Goal: Task Accomplishment & Management: Manage account settings

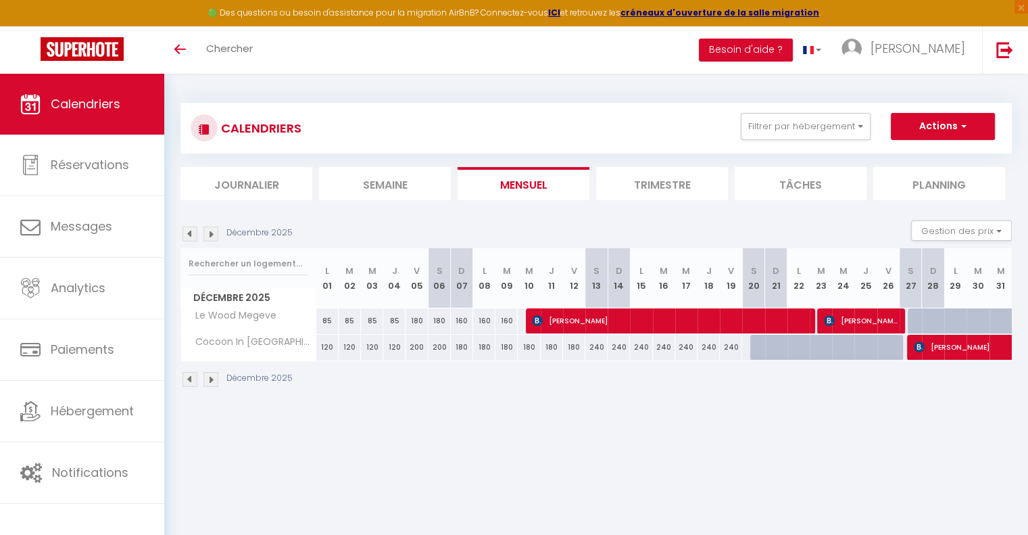
click at [214, 233] on img at bounding box center [211, 234] width 15 height 15
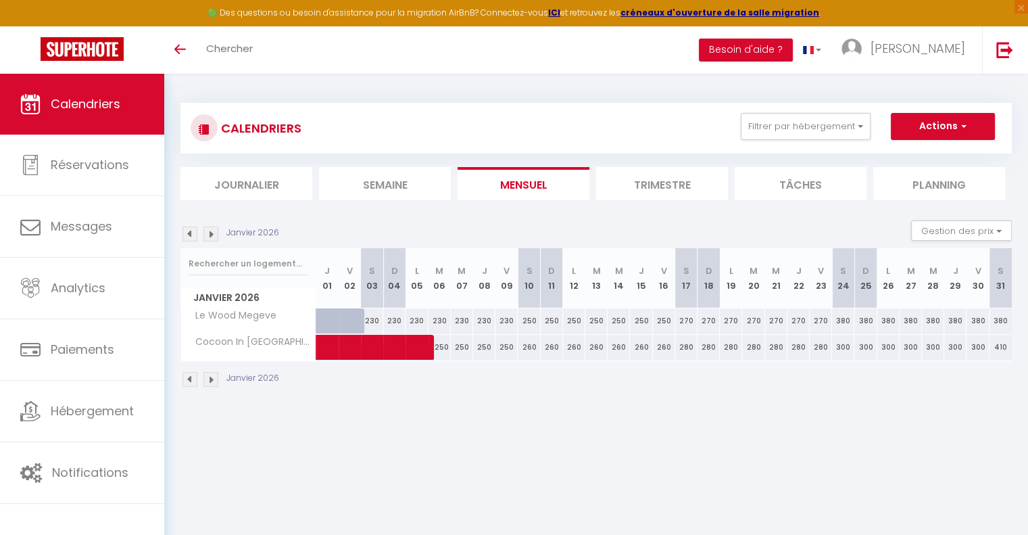
click at [212, 232] on img at bounding box center [211, 234] width 15 height 15
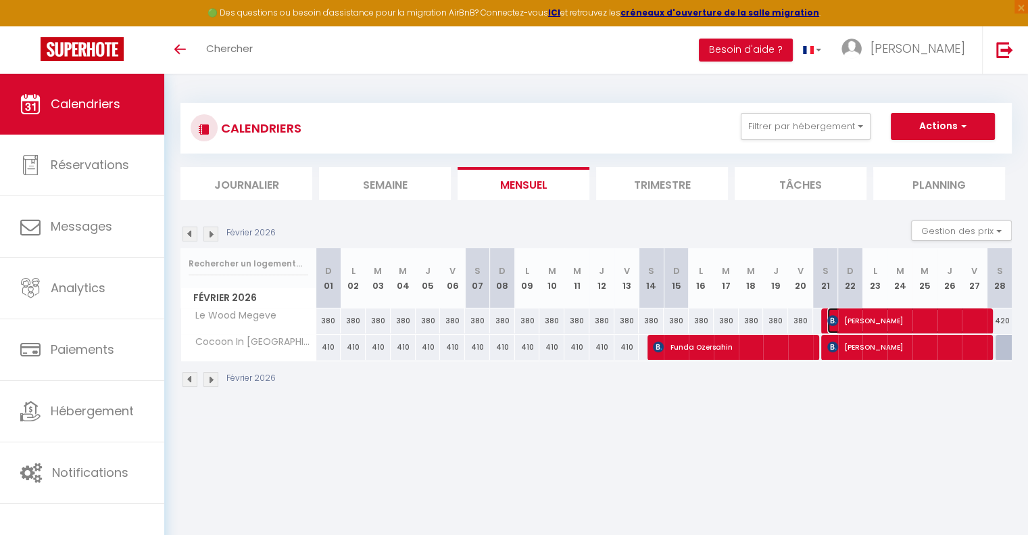
click at [888, 324] on span "[PERSON_NAME]" at bounding box center [907, 321] width 158 height 26
select select "OK"
select select "0"
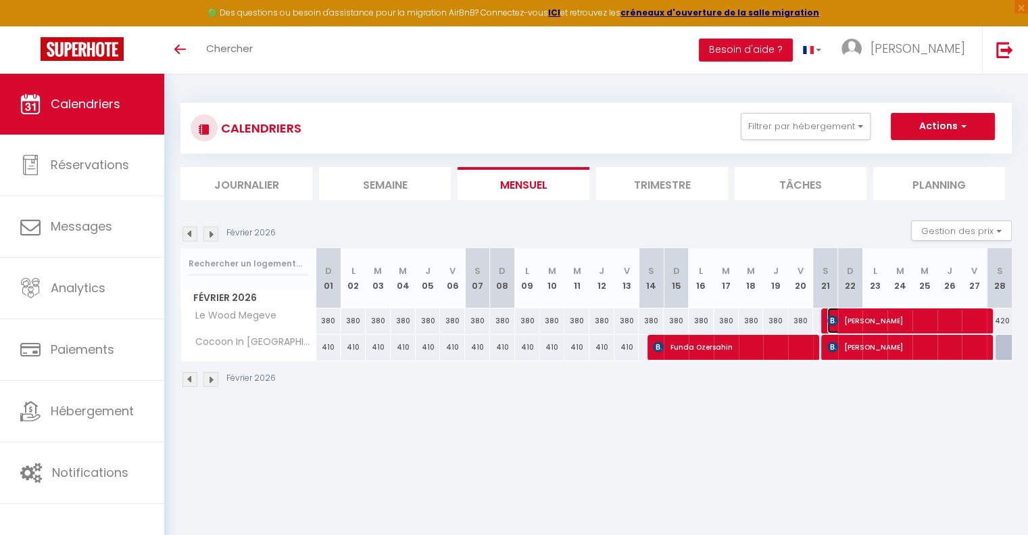
select select "1"
select select
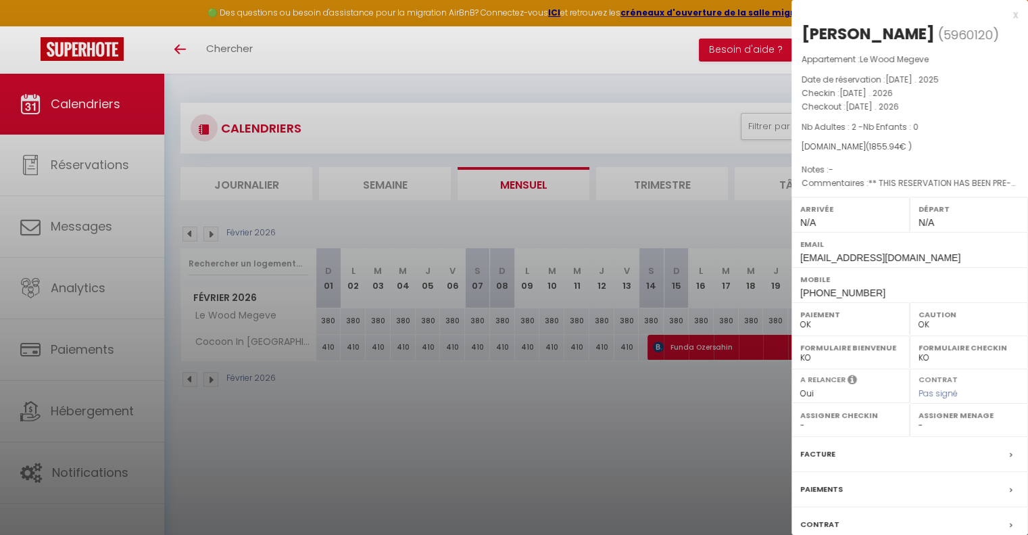
click at [667, 434] on div at bounding box center [514, 267] width 1028 height 535
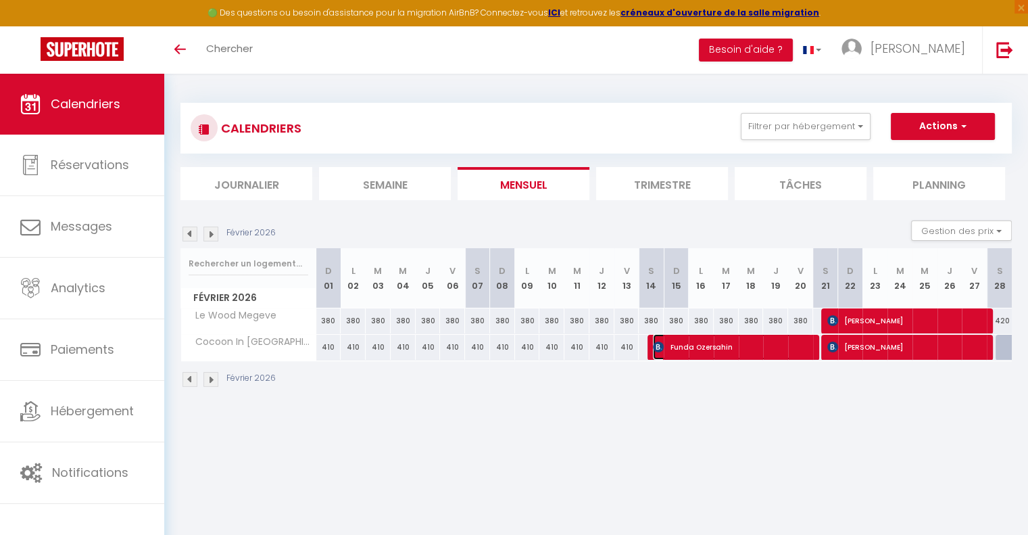
click at [741, 347] on span "Funda Ozersahin" at bounding box center [732, 347] width 158 height 26
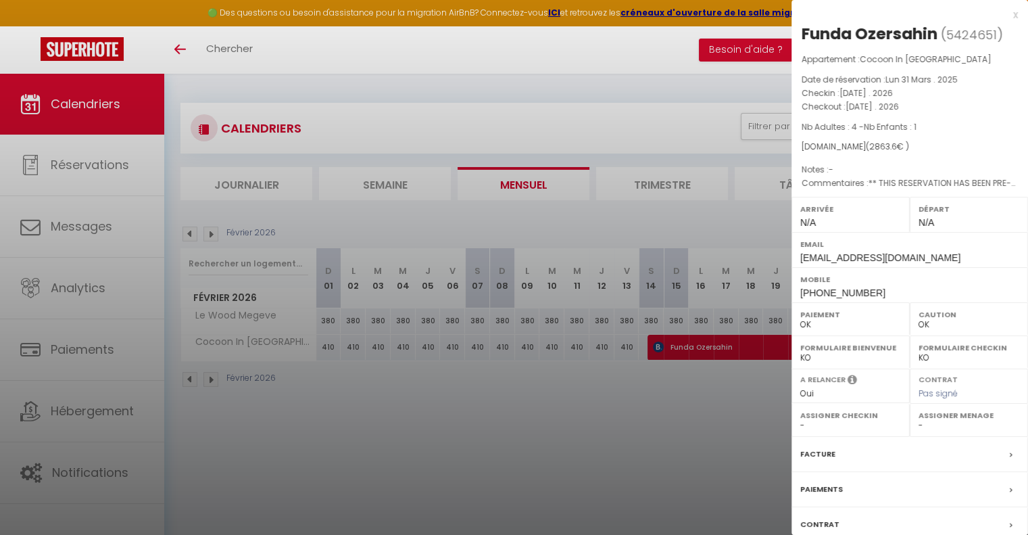
click at [728, 385] on div at bounding box center [514, 267] width 1028 height 535
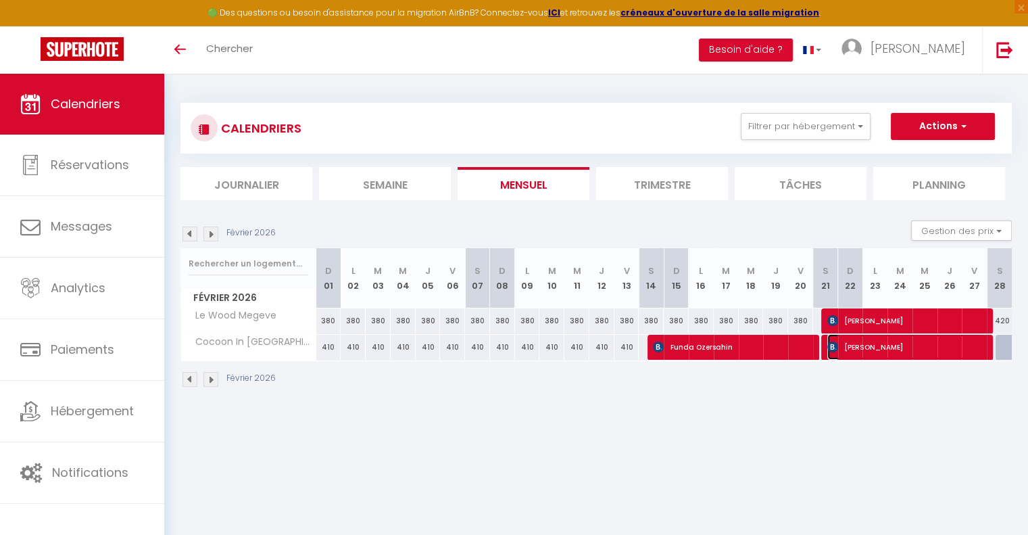
click at [875, 348] on span "[PERSON_NAME]" at bounding box center [907, 347] width 158 height 26
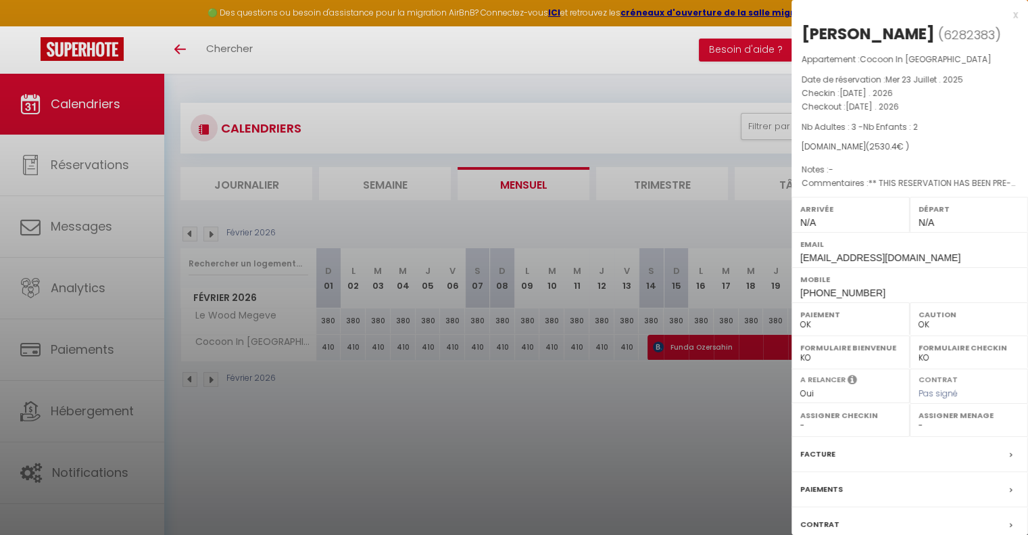
click at [725, 408] on div at bounding box center [514, 267] width 1028 height 535
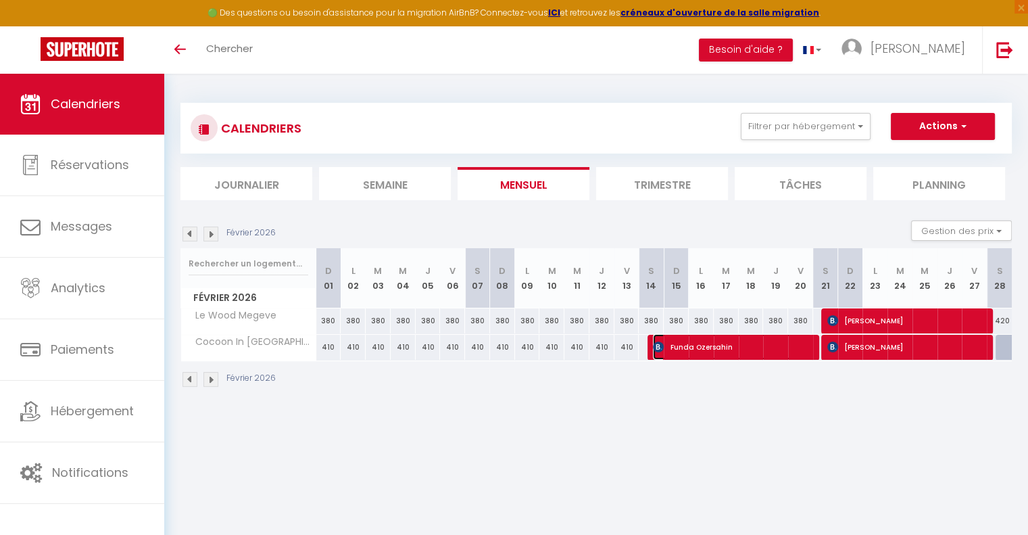
click at [711, 354] on span "Funda Ozersahin" at bounding box center [732, 347] width 158 height 26
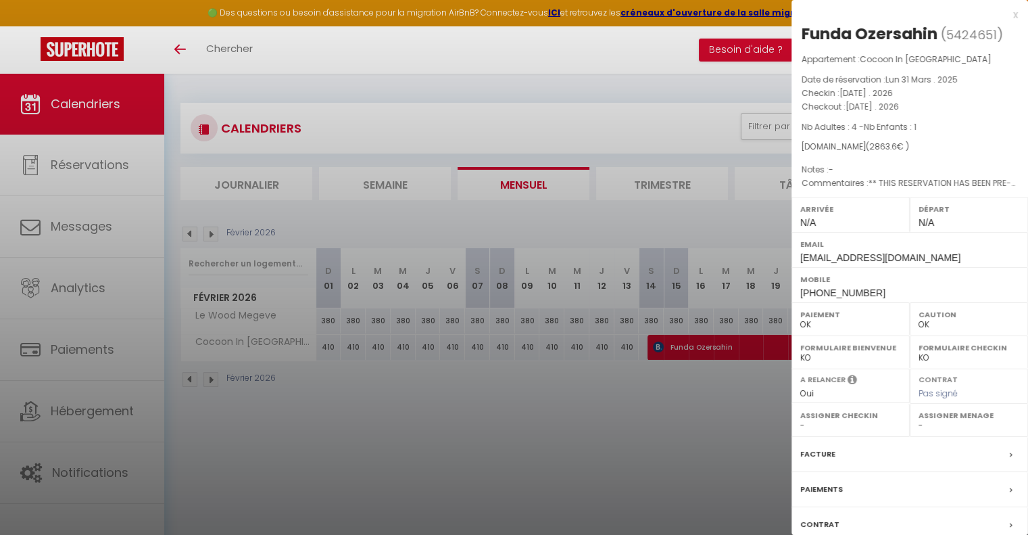
click at [694, 387] on div at bounding box center [514, 267] width 1028 height 535
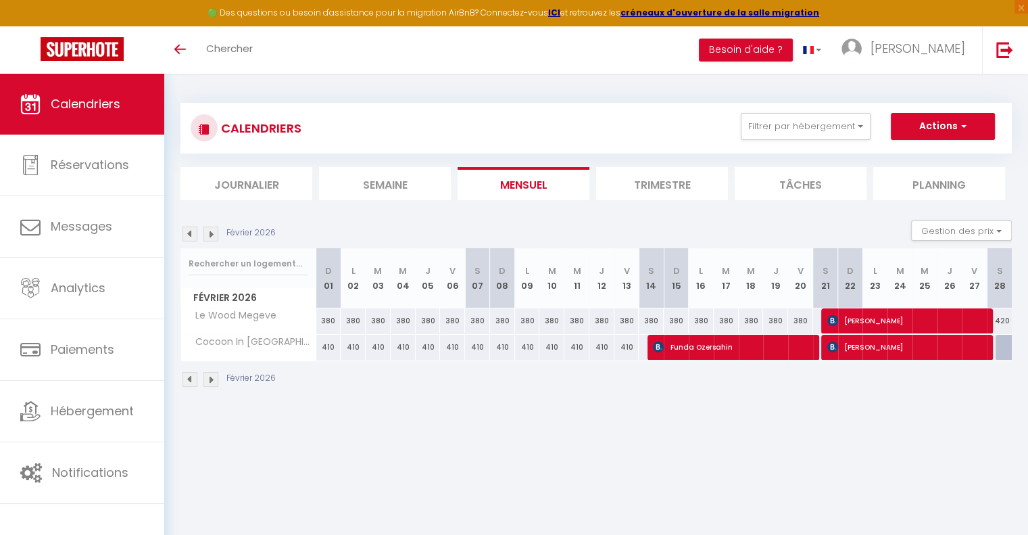
click at [711, 219] on section "[DATE] Gestion des prix Nb Nuits minimum Règles Disponibilité [DATE] D 01 L 02 …" at bounding box center [597, 304] width 832 height 194
click at [189, 235] on img at bounding box center [190, 234] width 15 height 15
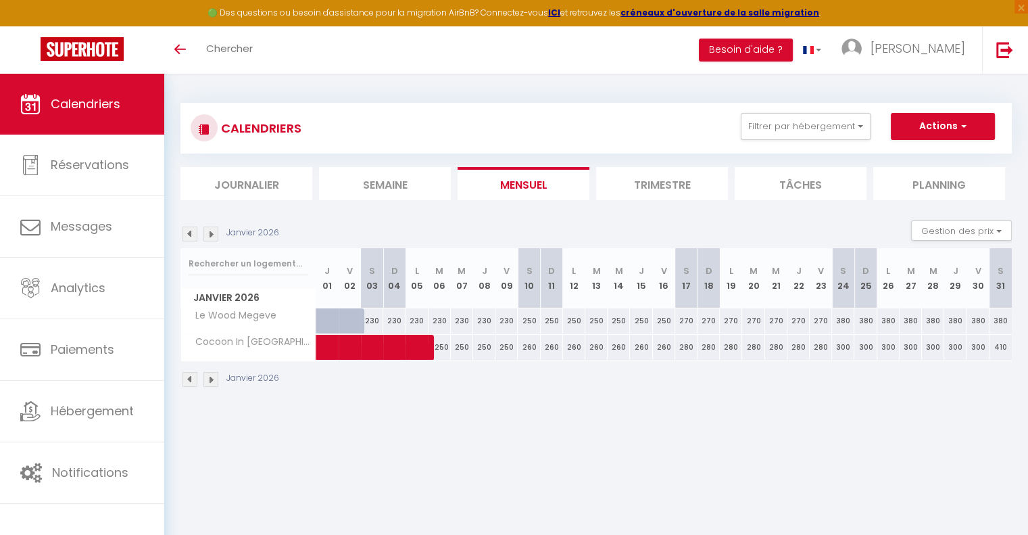
click at [189, 235] on img at bounding box center [190, 234] width 15 height 15
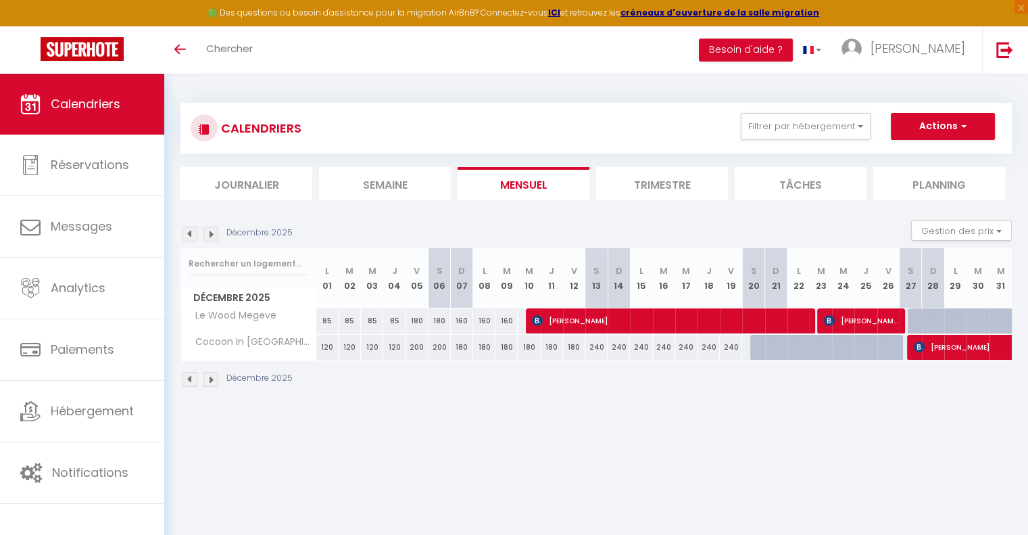
click at [189, 235] on img at bounding box center [190, 234] width 15 height 15
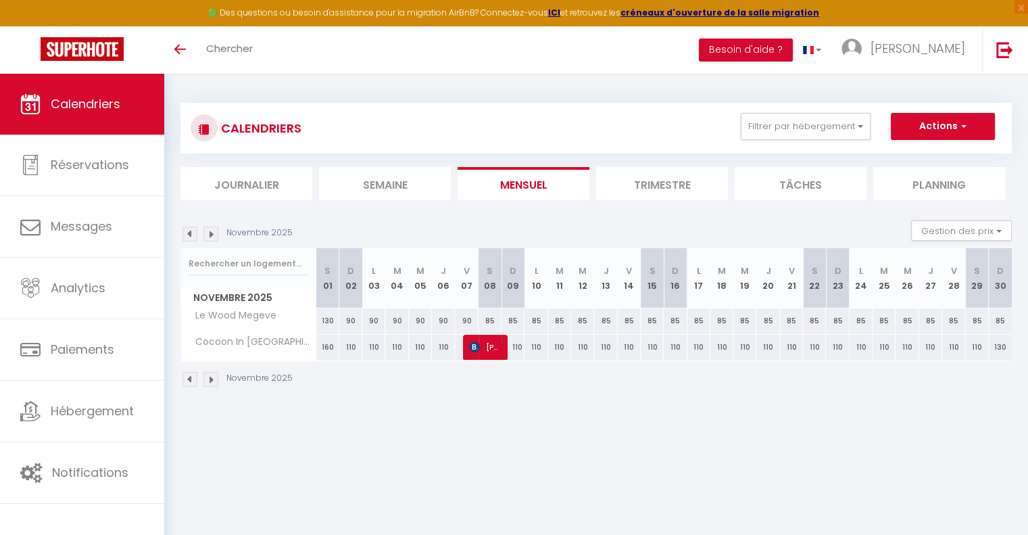
click at [189, 235] on img at bounding box center [190, 234] width 15 height 15
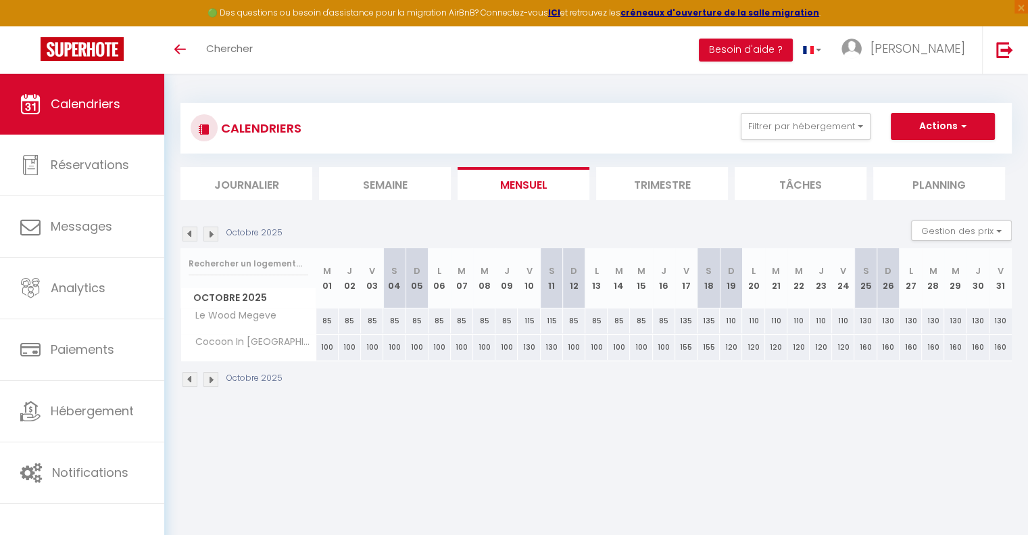
click at [189, 235] on img at bounding box center [190, 234] width 15 height 15
select select "0"
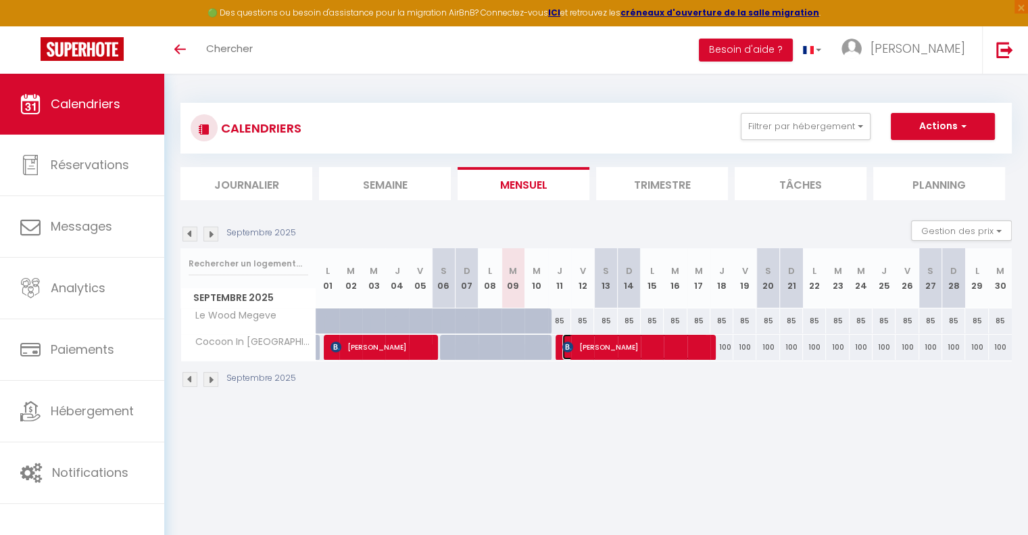
click at [646, 349] on span "[PERSON_NAME]" at bounding box center [635, 347] width 145 height 26
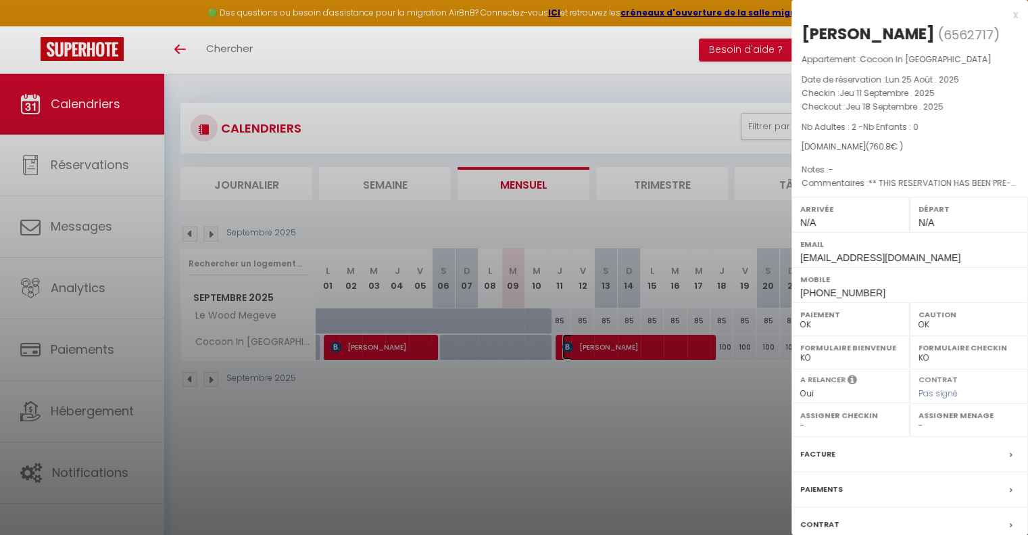
scroll to position [93, 0]
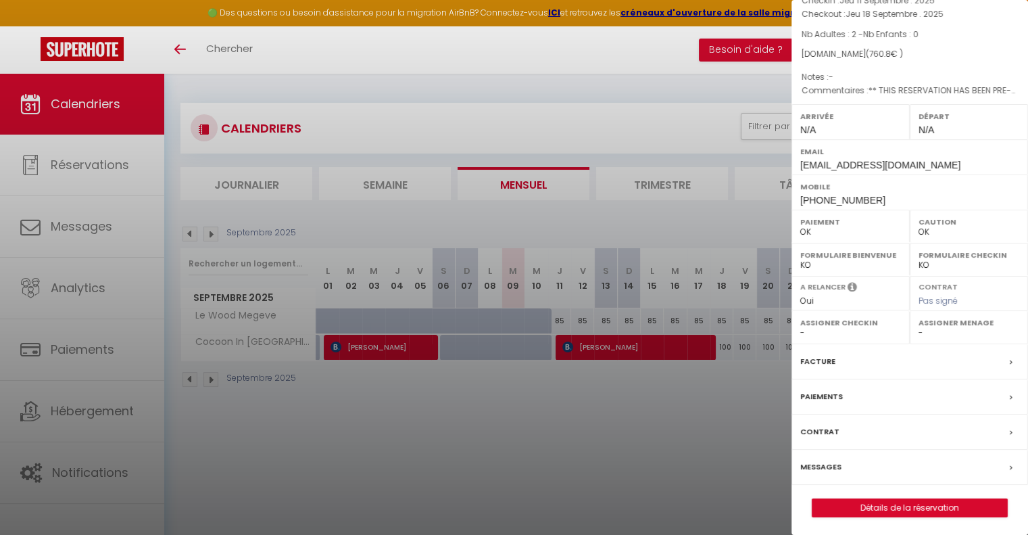
click at [827, 468] on label "Messages" at bounding box center [821, 467] width 41 height 14
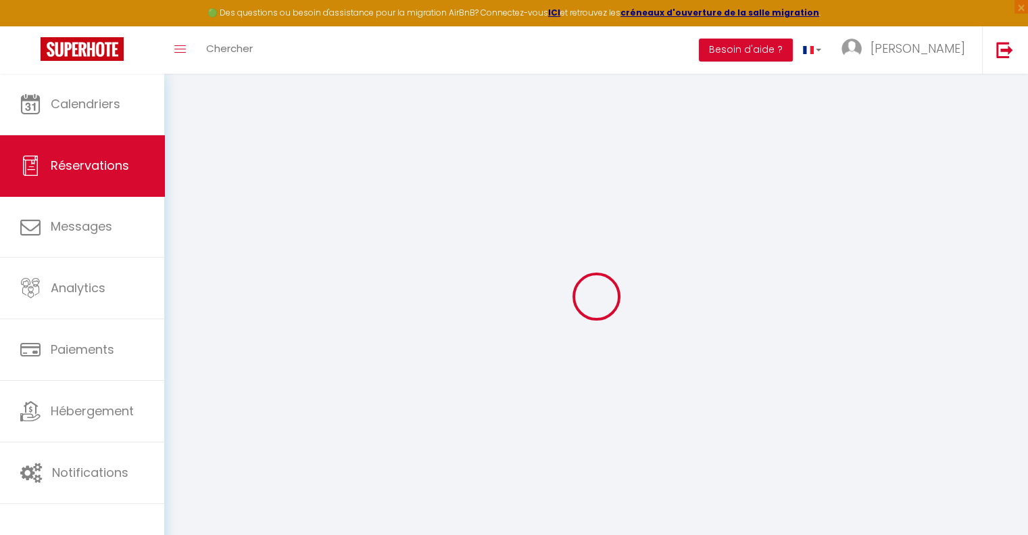
select select
checkbox input "false"
type textarea "** THIS RESERVATION HAS BEEN PRE-PAID ** Reservation has a cancellation grace p…"
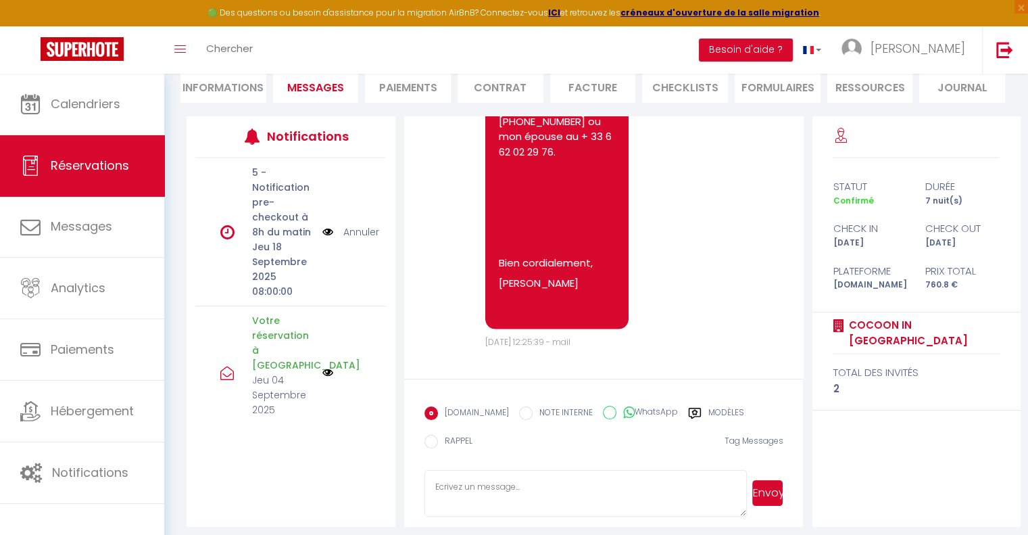
scroll to position [136, 0]
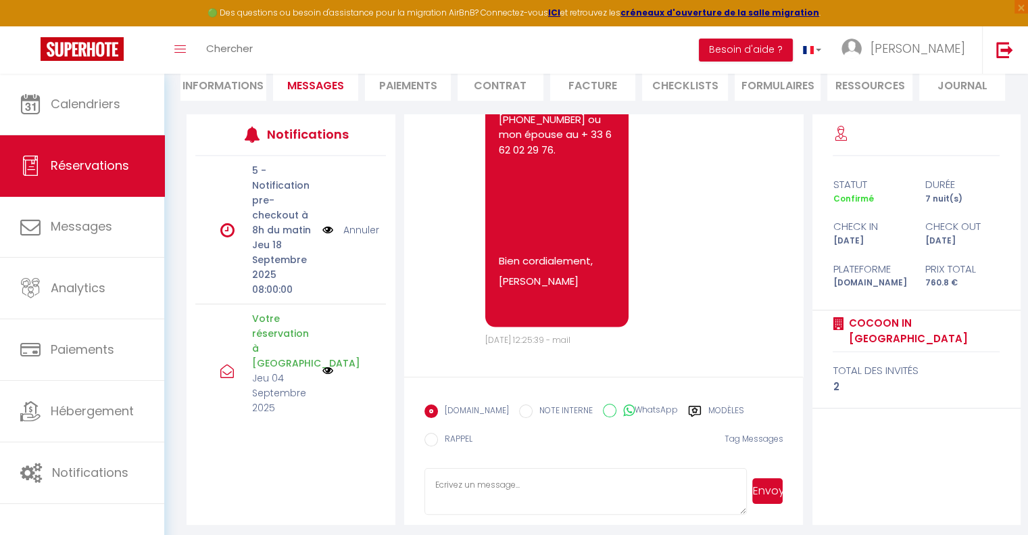
click at [520, 486] on textarea at bounding box center [586, 491] width 323 height 47
type textarea "Bonjour, Avez vous bien recu mon précédent message avec les codes pour les clef…"
click at [774, 492] on button "Envoyer" at bounding box center [768, 491] width 30 height 26
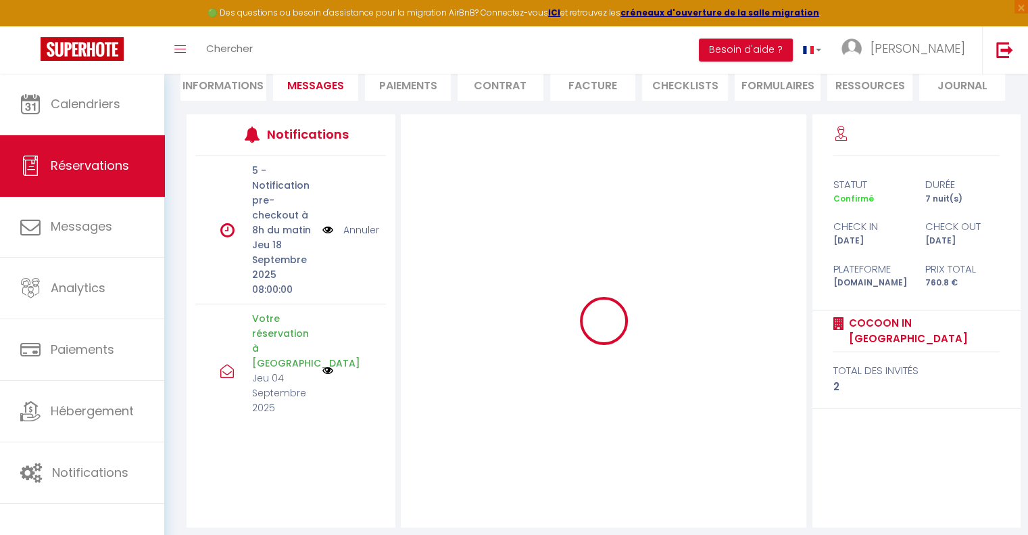
scroll to position [0, 0]
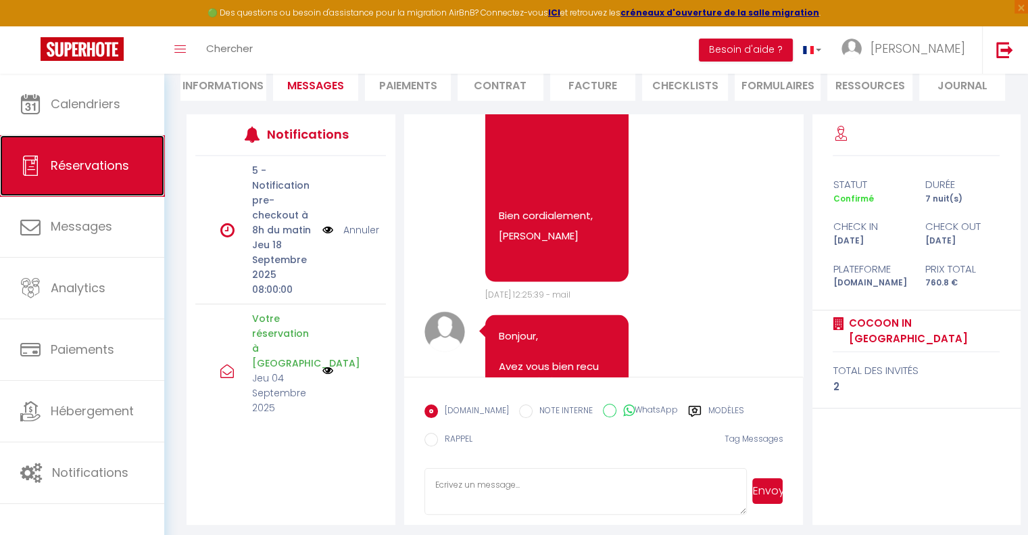
click at [95, 163] on span "Réservations" at bounding box center [90, 165] width 78 height 17
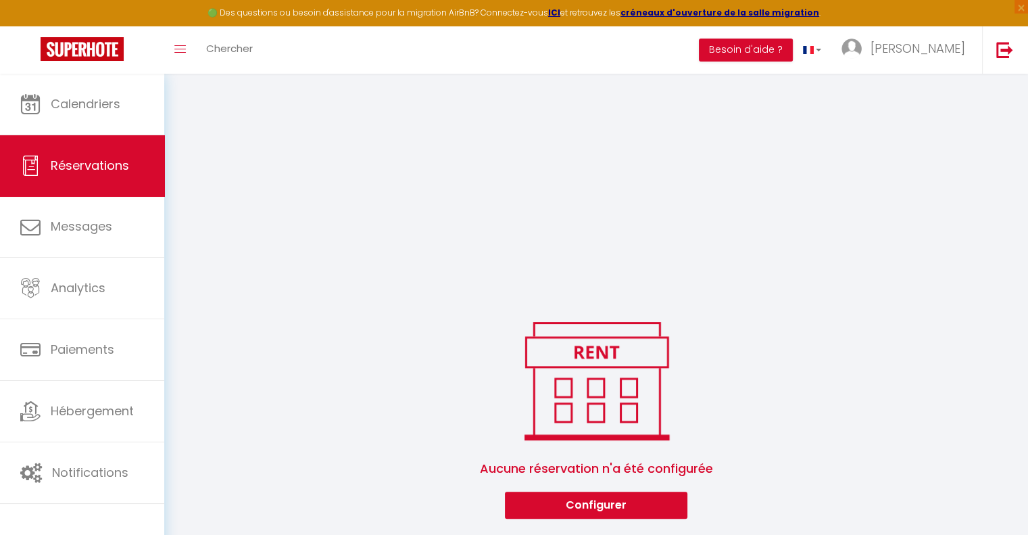
scroll to position [960, 0]
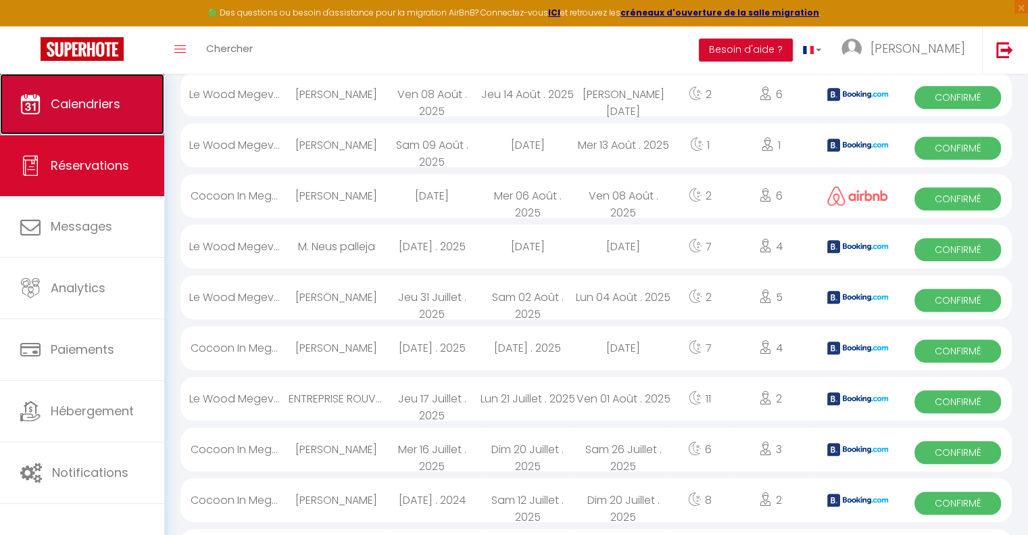
click at [93, 109] on span "Calendriers" at bounding box center [86, 103] width 70 height 17
